Goal: Task Accomplishment & Management: Manage account settings

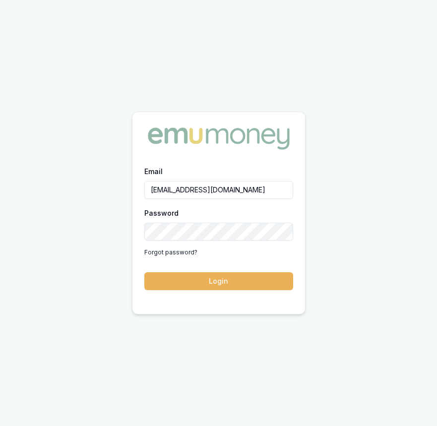
click at [175, 282] on button "Login" at bounding box center [218, 281] width 149 height 18
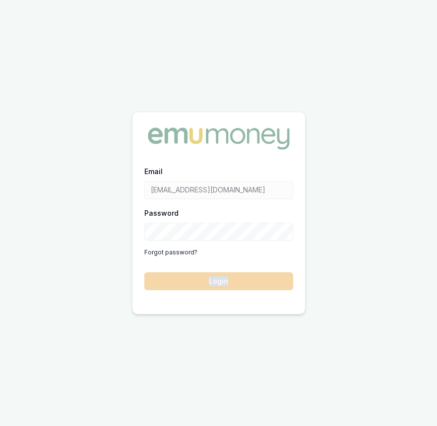
click at [175, 282] on form "Email eujin.ooi@emumoney.com.au Password Forgot password? Login" at bounding box center [218, 227] width 149 height 125
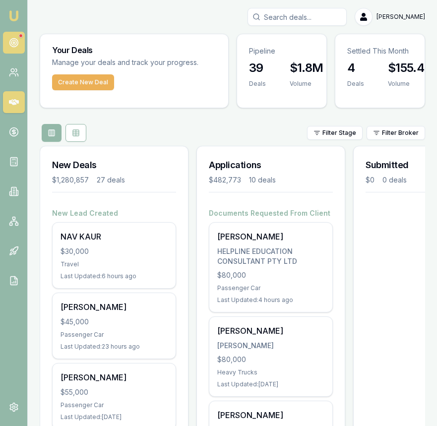
click at [20, 43] on link at bounding box center [14, 43] width 22 height 22
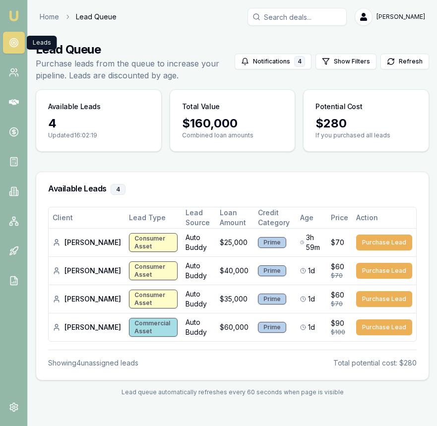
click at [15, 15] on img at bounding box center [14, 16] width 12 height 12
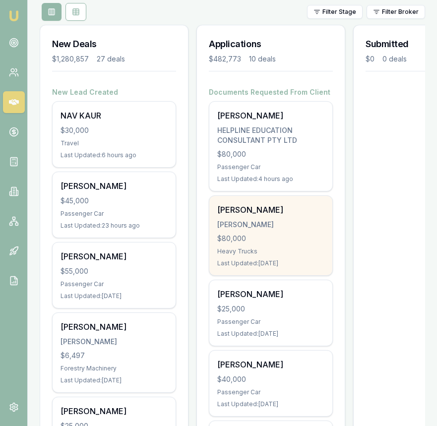
scroll to position [119, 0]
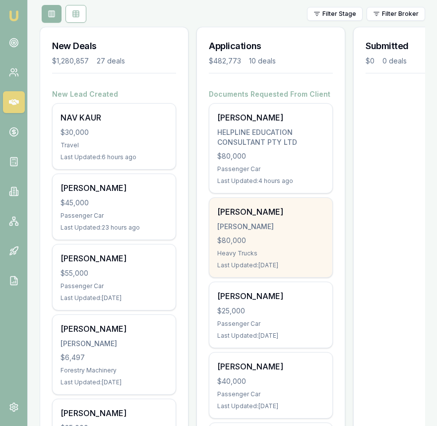
click at [278, 202] on div "Dominic Tanner TANNER, DOMINIC JOSEPH $80,000 Heavy Trucks Last Updated: 1 day …" at bounding box center [270, 237] width 123 height 79
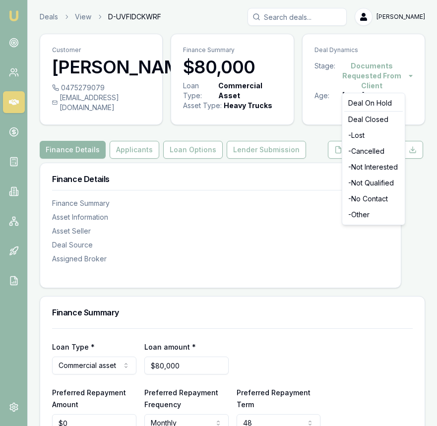
click at [369, 71] on html "Emu Broker Deals View D-UVFIDCKWRF Eujin Ooi Toggle Menu Customer Dominic Tanne…" at bounding box center [218, 213] width 437 height 426
click at [366, 152] on div "- Cancelled" at bounding box center [373, 151] width 59 height 16
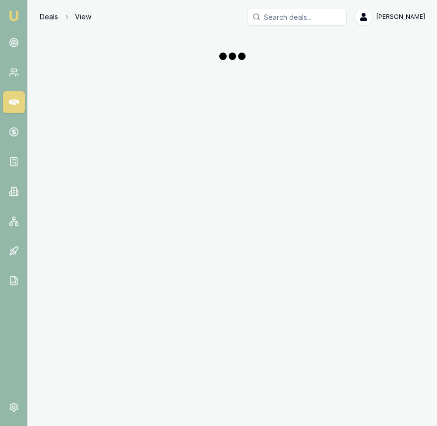
click at [53, 17] on link "Deals" at bounding box center [49, 17] width 18 height 10
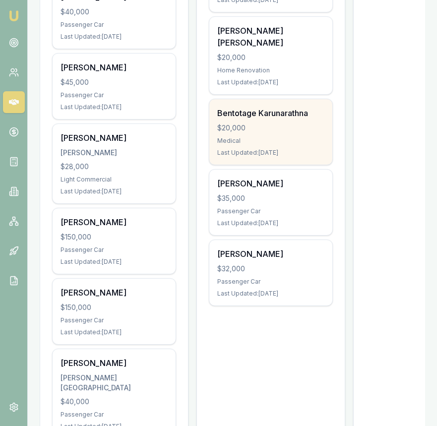
scroll to position [609, 0]
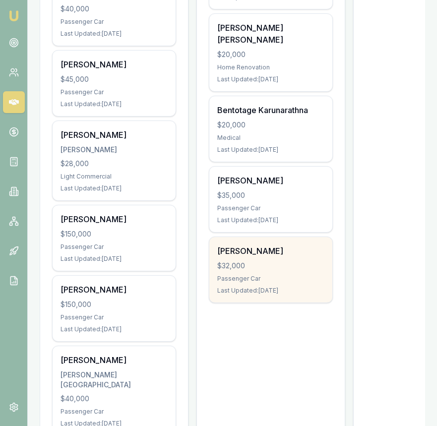
click at [245, 245] on div "[PERSON_NAME]" at bounding box center [270, 251] width 107 height 12
click at [235, 261] on div "$32,000" at bounding box center [270, 266] width 107 height 10
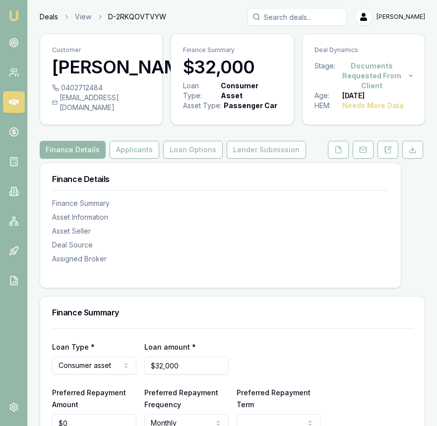
click at [46, 21] on link "Deals" at bounding box center [49, 17] width 18 height 10
click at [340, 149] on icon at bounding box center [339, 150] width 8 height 8
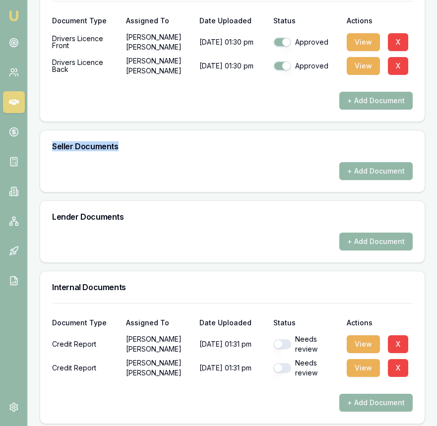
click at [328, 150] on div "Requested Documents Update Stage + Add Request Customer Documents Document Type…" at bounding box center [233, 234] width 386 height 704
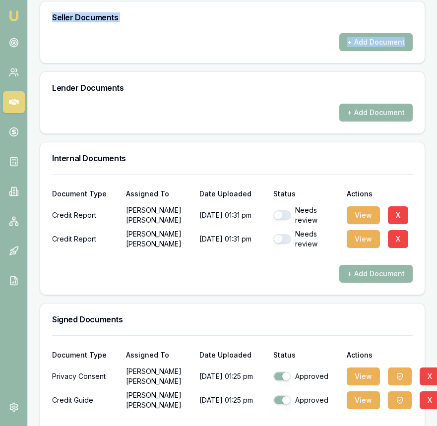
scroll to position [585, 0]
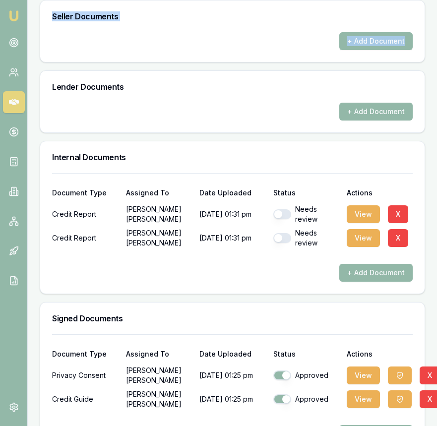
click at [282, 214] on button "button" at bounding box center [282, 214] width 18 height 10
checkbox input "true"
drag, startPoint x: 285, startPoint y: 236, endPoint x: 318, endPoint y: 228, distance: 33.7
click at [285, 236] on button "button" at bounding box center [282, 238] width 18 height 10
checkbox input "true"
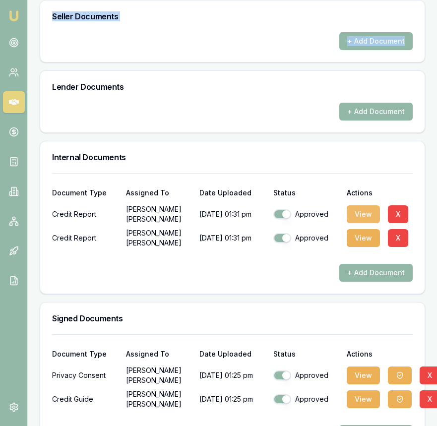
click at [358, 206] on button "View" at bounding box center [363, 214] width 33 height 18
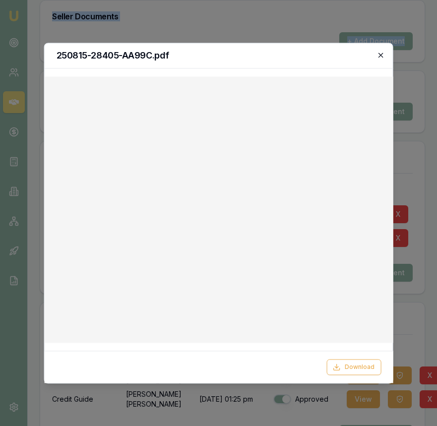
click at [380, 51] on icon "button" at bounding box center [381, 55] width 8 height 8
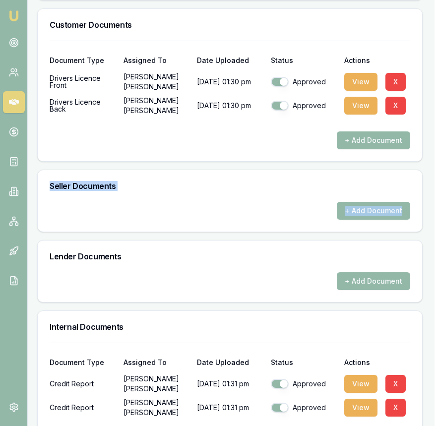
scroll to position [0, 2]
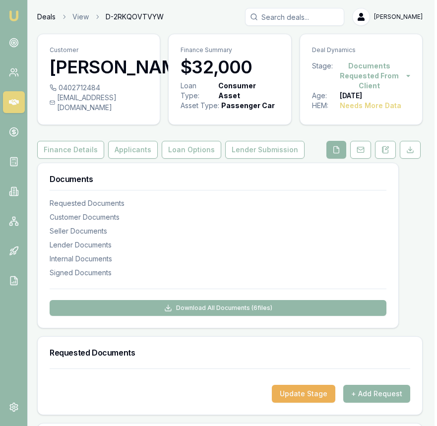
click at [40, 17] on link "Deals" at bounding box center [46, 17] width 18 height 10
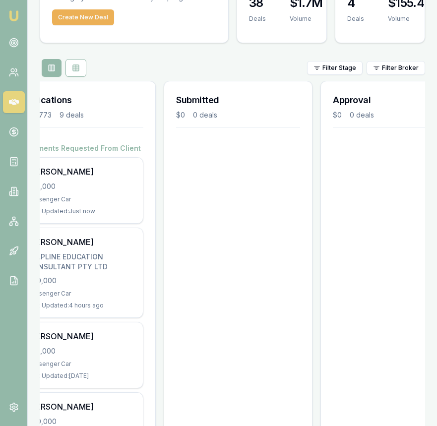
scroll to position [0, 189]
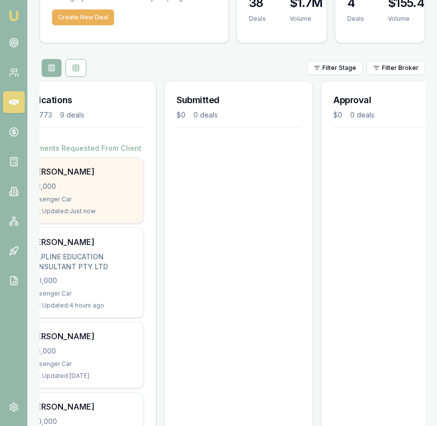
click at [109, 191] on div "$32,000" at bounding box center [81, 187] width 107 height 10
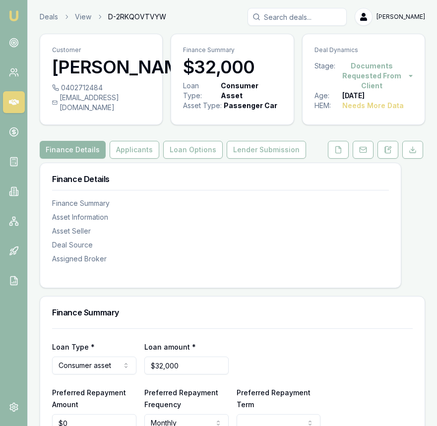
click at [374, 70] on html "Emu Broker Deals View D-2RKQOVTVYW [PERSON_NAME] Toggle Menu Customer [PERSON_N…" at bounding box center [218, 213] width 437 height 426
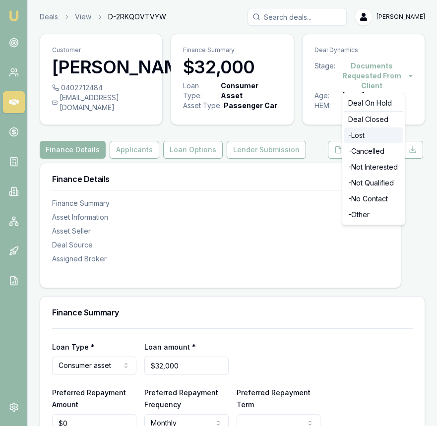
click at [371, 136] on div "- Lost" at bounding box center [373, 136] width 59 height 16
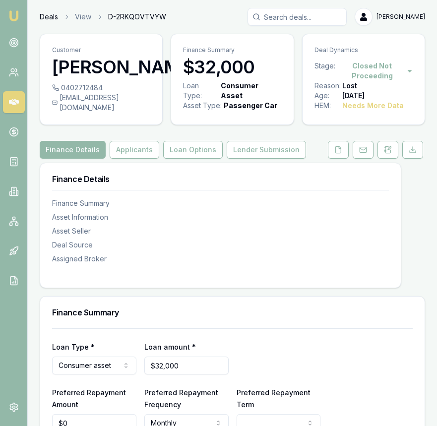
click at [49, 17] on link "Deals" at bounding box center [49, 17] width 18 height 10
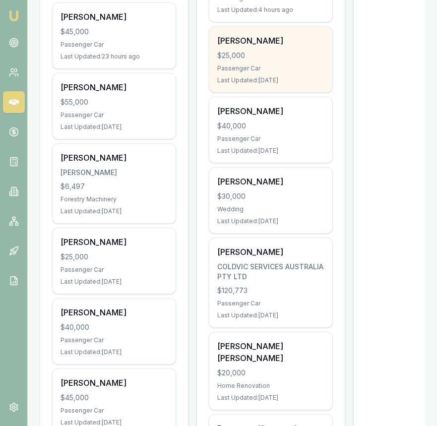
scroll to position [292, 0]
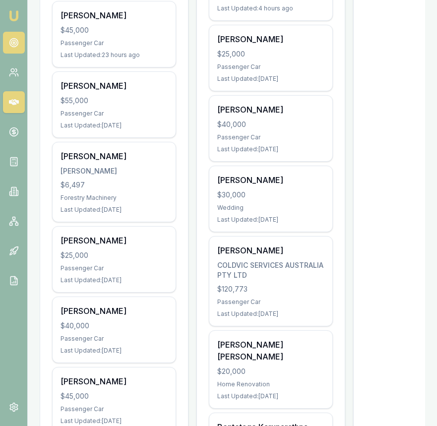
click at [9, 45] on icon at bounding box center [14, 43] width 10 height 10
